Goal: Check status: Check status

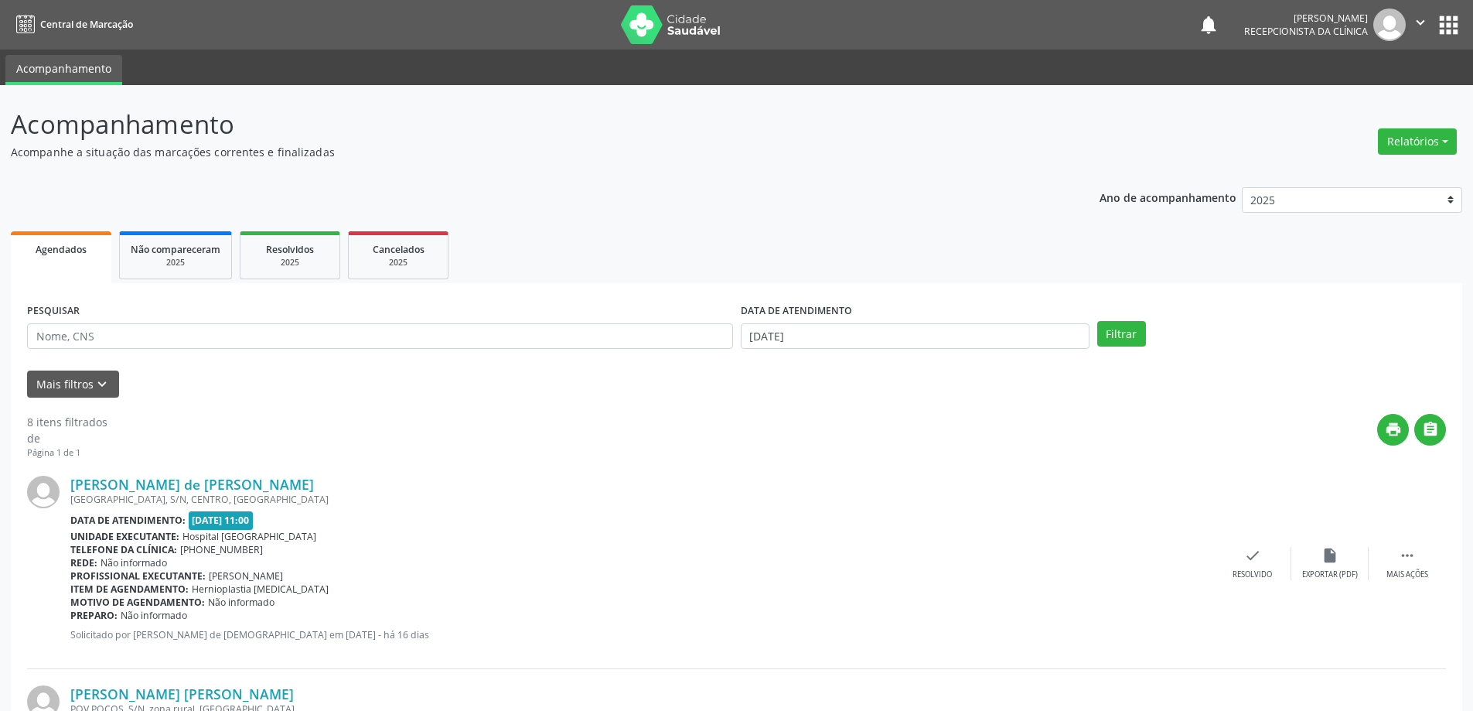
drag, startPoint x: 0, startPoint y: 0, endPoint x: 520, endPoint y: 288, distance: 594.3
drag, startPoint x: 520, startPoint y: 288, endPoint x: 126, endPoint y: 327, distance: 395.5
click at [124, 329] on input "text" at bounding box center [380, 336] width 706 height 26
type input "706104803427030"
click at [1097, 321] on button "Filtrar" at bounding box center [1121, 334] width 49 height 26
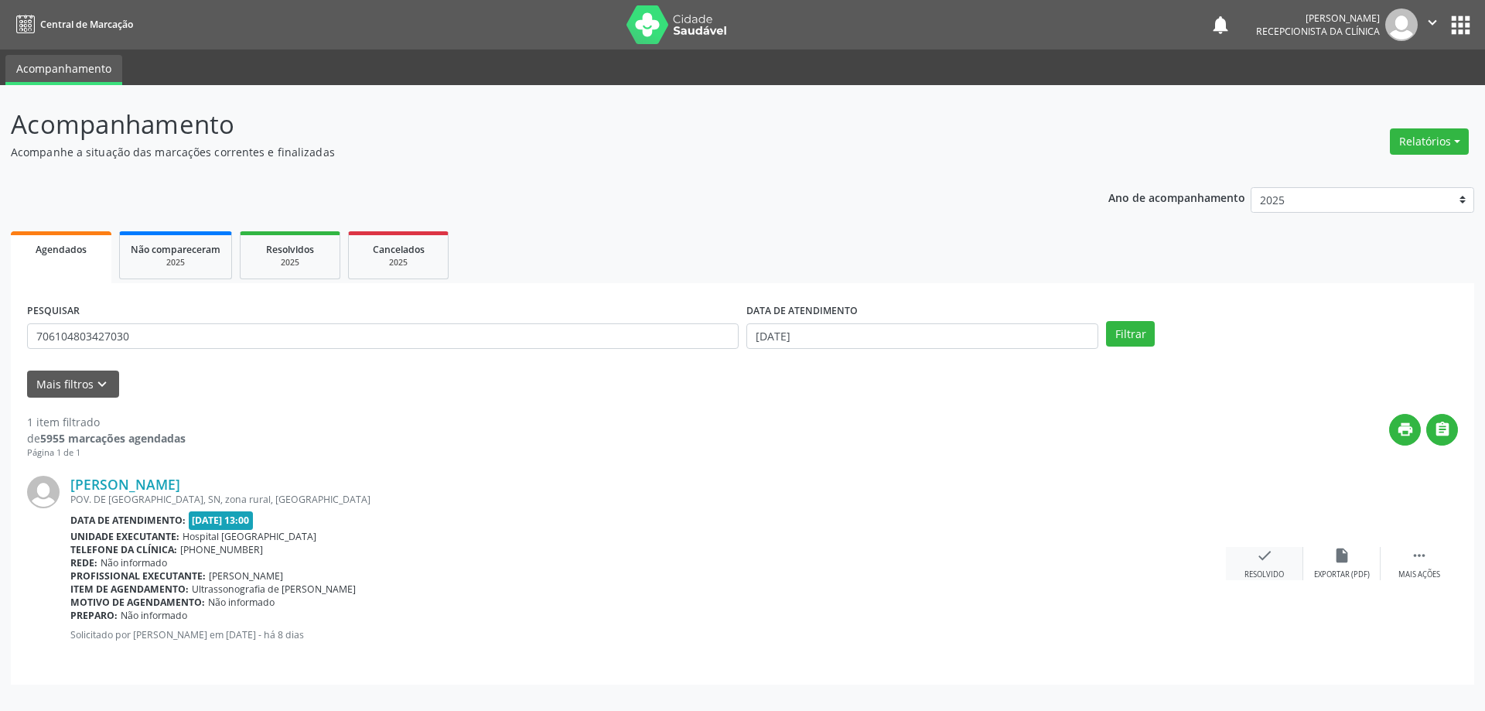
click at [1254, 559] on div "check Resolvido" at bounding box center [1264, 563] width 77 height 33
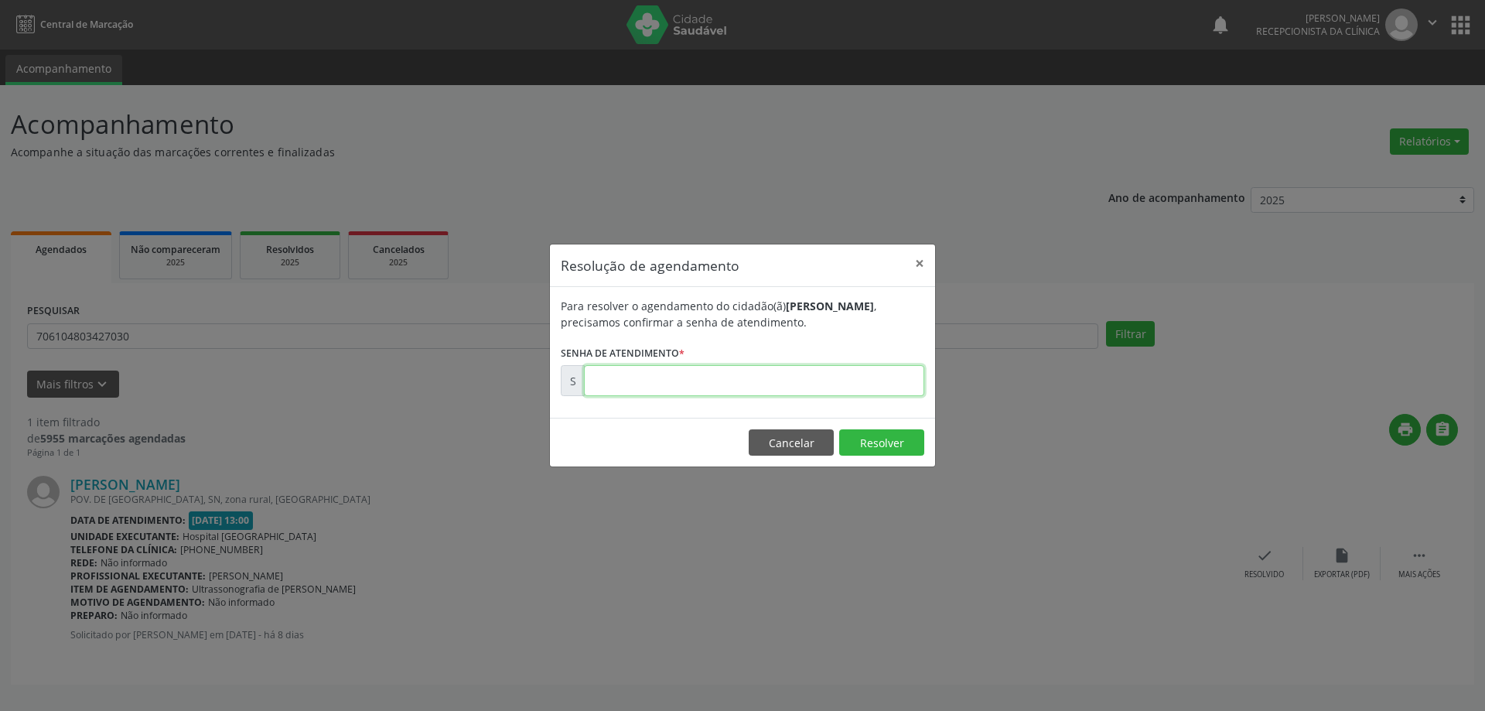
click at [687, 378] on input "text" at bounding box center [754, 380] width 340 height 31
type input "00173955"
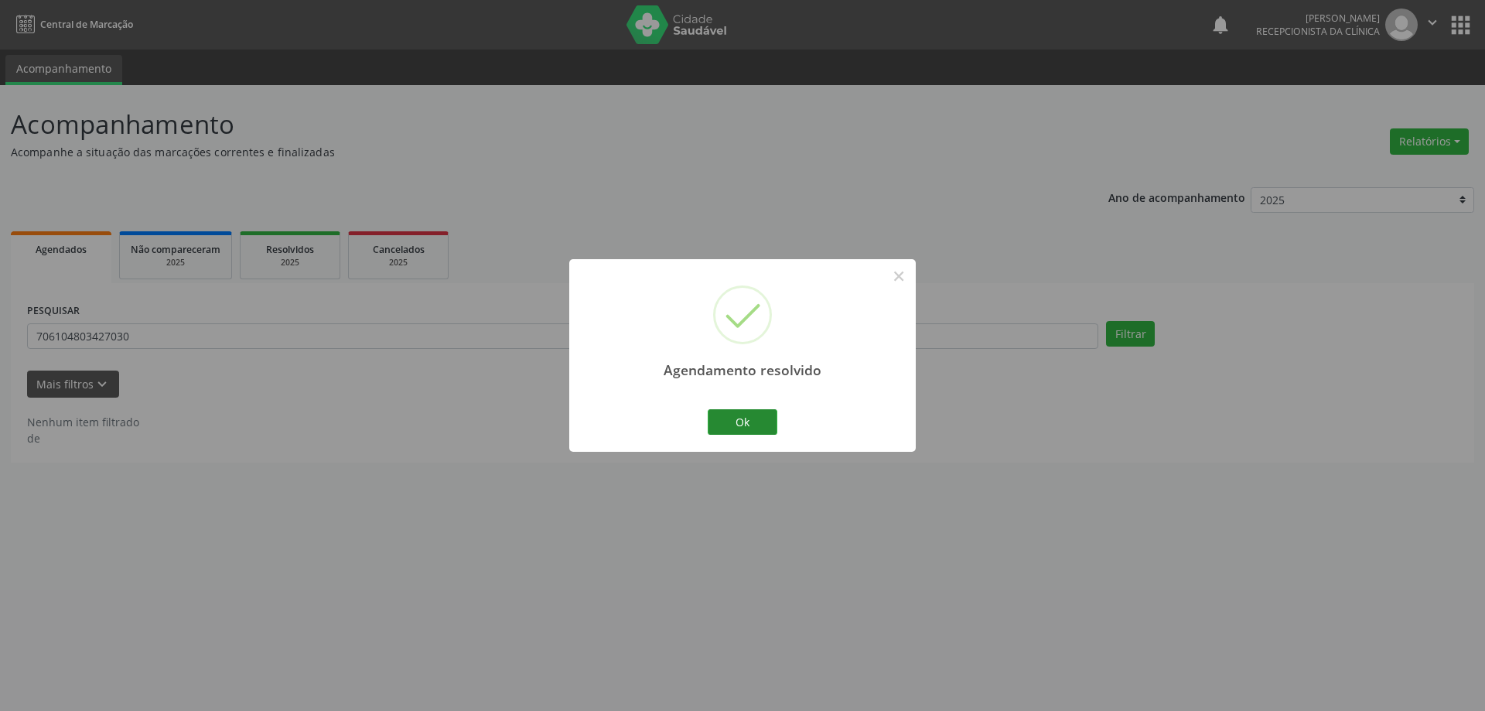
drag, startPoint x: 748, startPoint y: 441, endPoint x: 743, endPoint y: 433, distance: 9.7
click at [748, 438] on div "Agendamento resolvido × Ok Cancel" at bounding box center [742, 355] width 346 height 193
click at [751, 424] on button "Ok" at bounding box center [742, 422] width 70 height 26
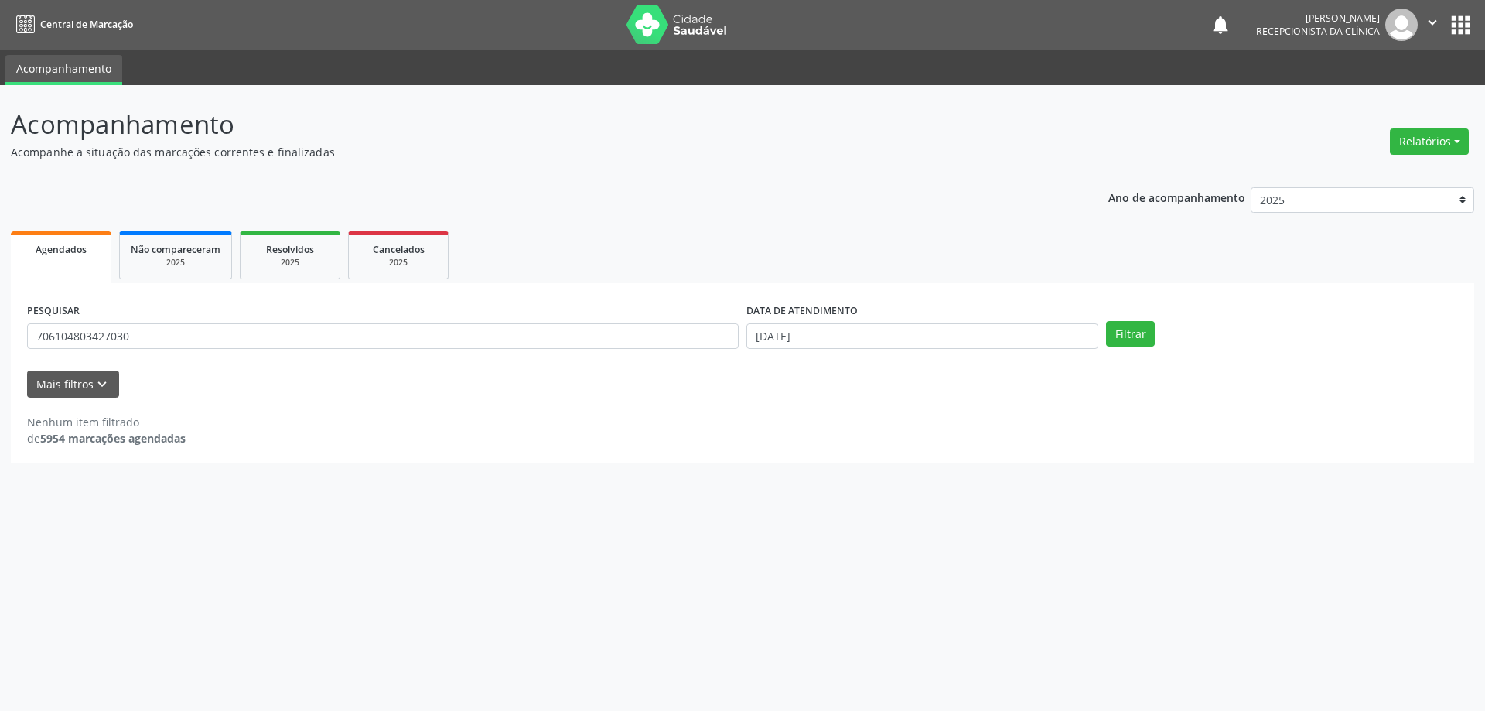
drag, startPoint x: 682, startPoint y: 678, endPoint x: 26, endPoint y: 198, distance: 812.7
click at [514, 666] on div "Acompanhamento Acompanhe a situação das marcações correntes e finalizadas Relat…" at bounding box center [742, 398] width 1485 height 626
click at [193, 431] on div "Acompanhamento Acompanhe a situação das marcações correntes e finalizadas Relat…" at bounding box center [742, 398] width 1485 height 626
